Goal: Find specific page/section: Find specific page/section

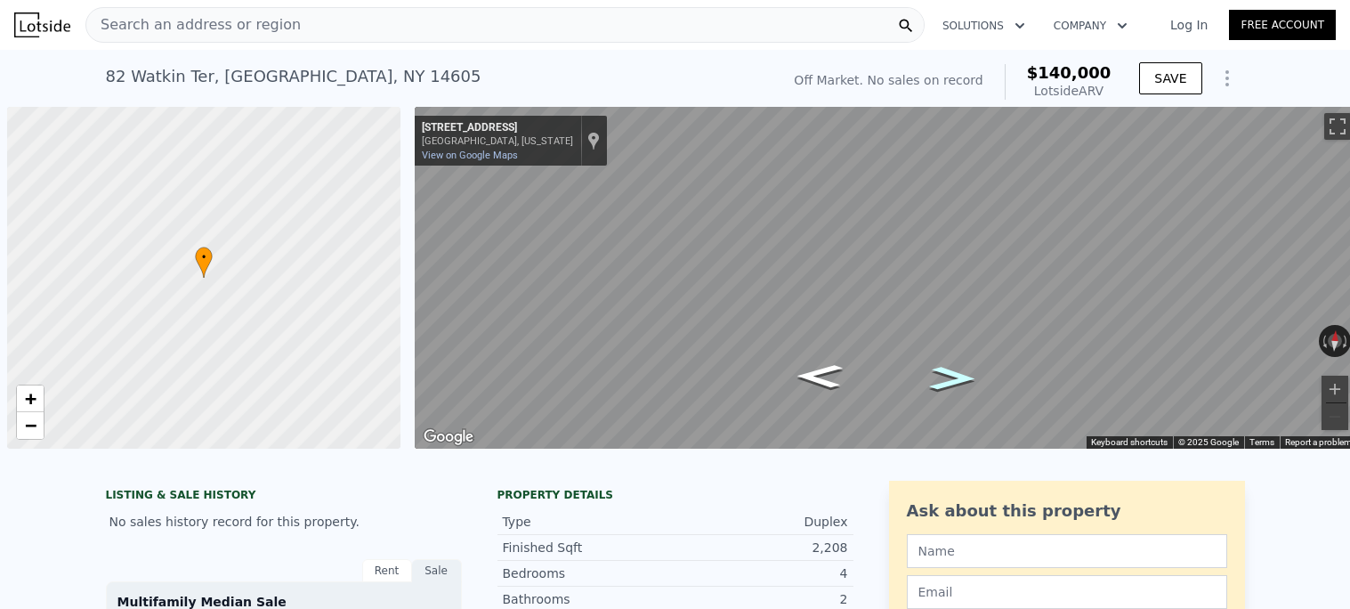
click at [304, 37] on div "Search an address or region" at bounding box center [504, 25] width 839 height 36
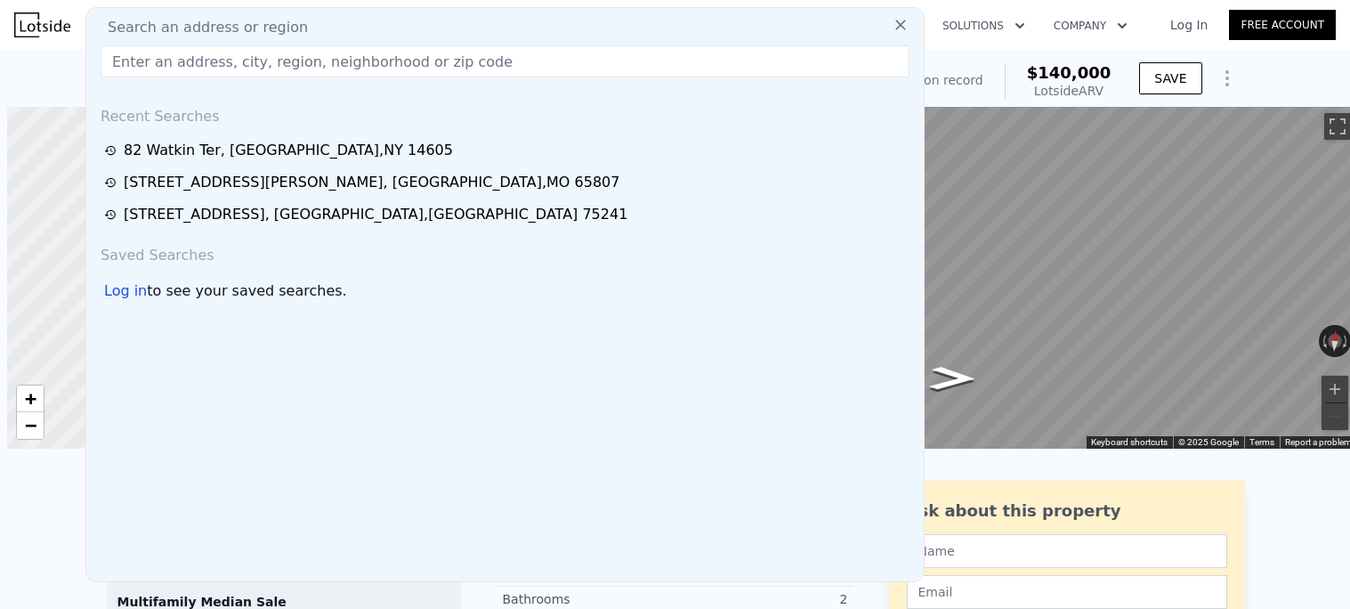
click at [303, 64] on input "text" at bounding box center [505, 61] width 809 height 32
click at [311, 61] on input "text" at bounding box center [505, 61] width 809 height 32
click at [456, 62] on input "text" at bounding box center [505, 61] width 809 height 32
click at [491, 60] on input "text" at bounding box center [505, 61] width 809 height 32
click at [496, 59] on input "text" at bounding box center [505, 61] width 809 height 32
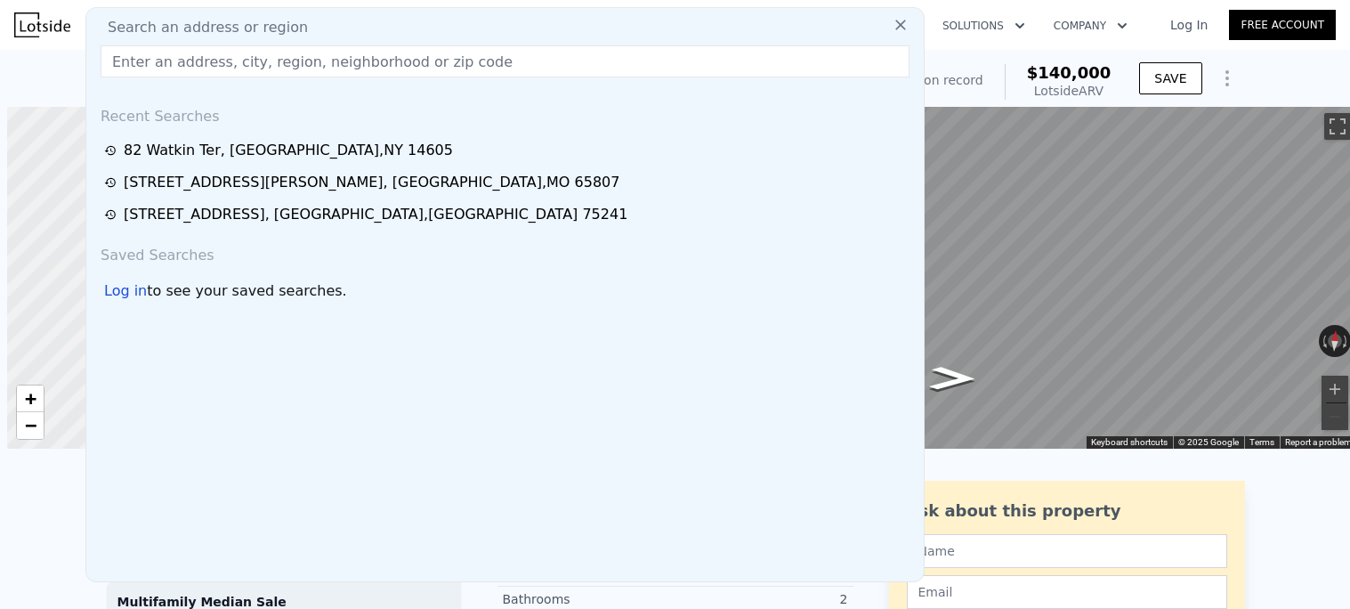
click at [369, 64] on input "text" at bounding box center [505, 61] width 809 height 32
click at [379, 65] on input "text" at bounding box center [505, 61] width 809 height 32
paste input "[STREET_ADDRESS][PERSON_NAME]"
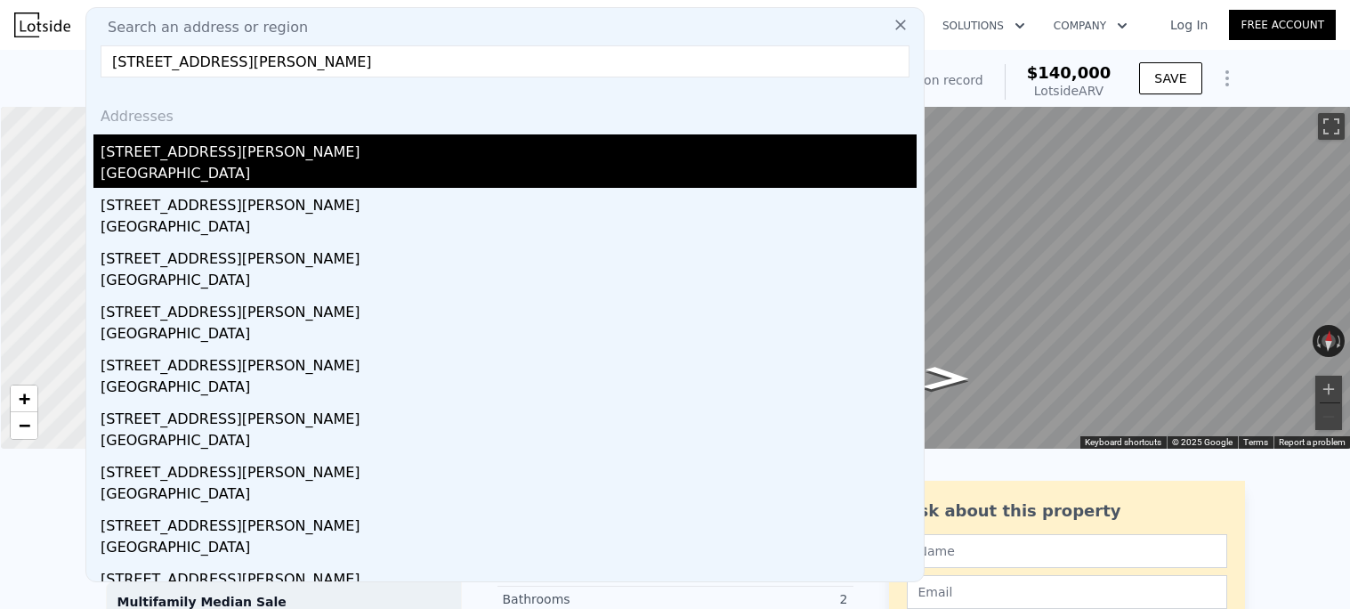
type input "[STREET_ADDRESS][PERSON_NAME]"
click at [253, 175] on div "[GEOGRAPHIC_DATA]" at bounding box center [509, 175] width 816 height 25
